Goal: Task Accomplishment & Management: Complete application form

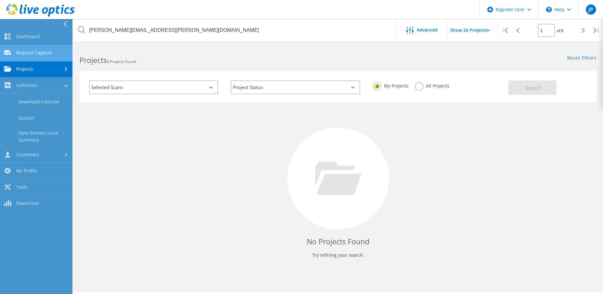
click at [32, 49] on link "Request Capture" at bounding box center [36, 53] width 73 height 16
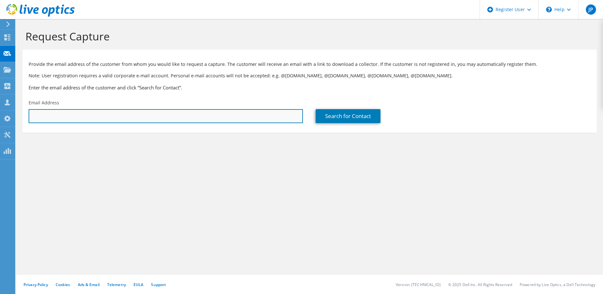
click at [73, 117] on input "text" at bounding box center [166, 116] width 274 height 14
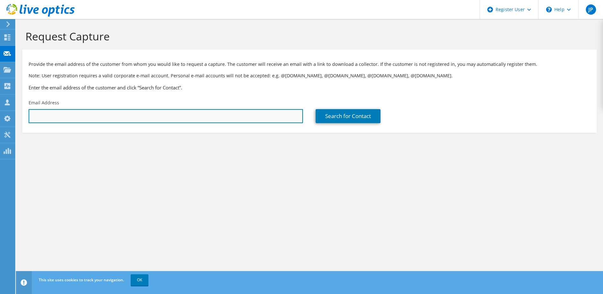
type input "[EMAIL_ADDRESS][DOMAIN_NAME]"
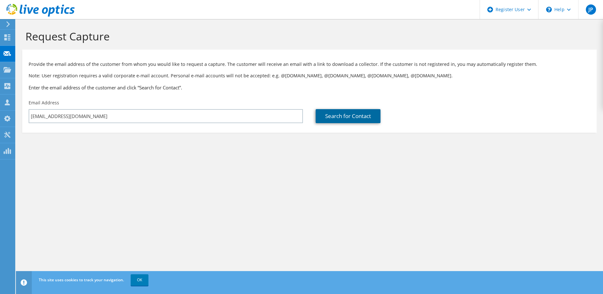
click at [319, 117] on link "Search for Contact" at bounding box center [348, 116] width 65 height 14
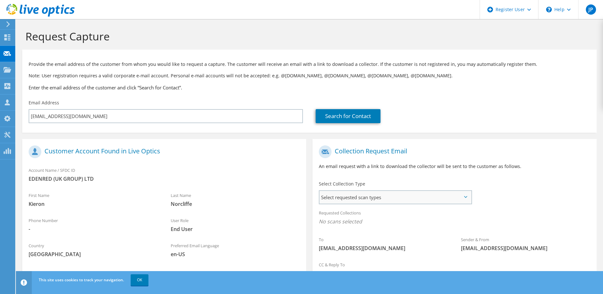
click at [375, 191] on span "Select requested scan types" at bounding box center [395, 197] width 151 height 13
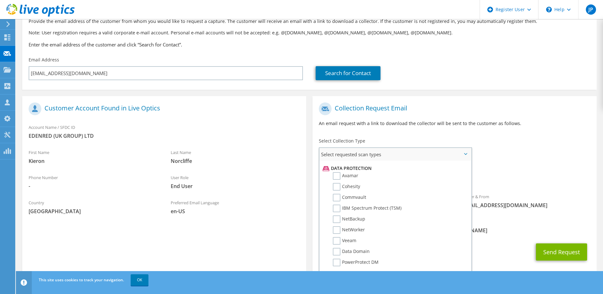
scroll to position [281, 0]
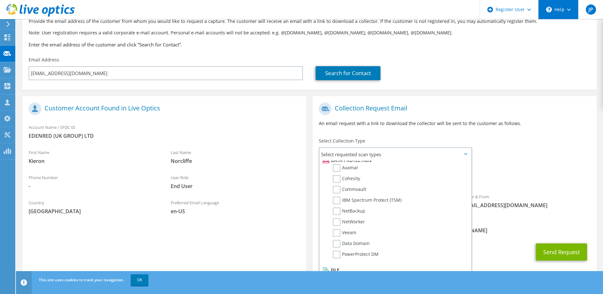
click at [567, 8] on div "\n Help" at bounding box center [558, 9] width 40 height 19
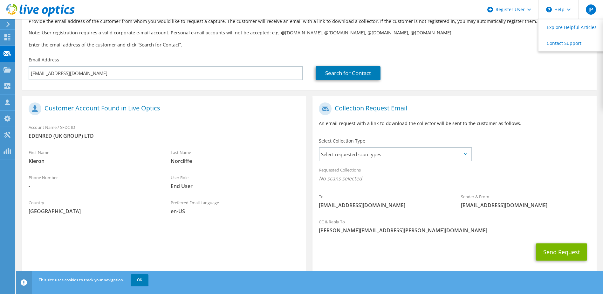
click at [482, 78] on div "Search for Contact" at bounding box center [453, 73] width 274 height 14
